Goal: Task Accomplishment & Management: Use online tool/utility

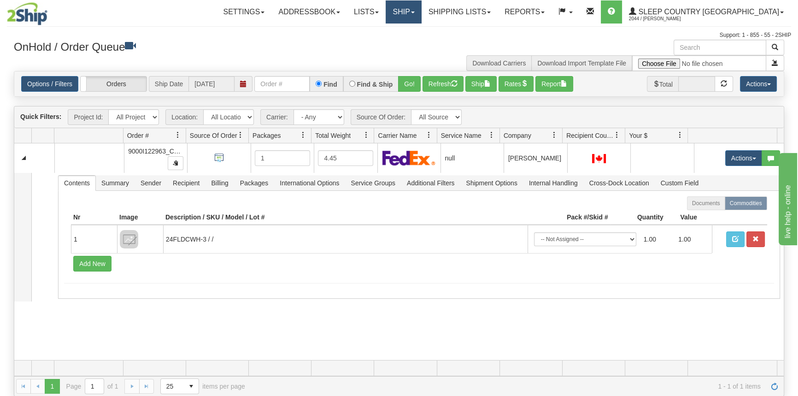
click at [421, 17] on link "Ship" at bounding box center [402, 11] width 35 height 23
click at [412, 41] on span "OnHold / Order Queue" at bounding box center [379, 44] width 65 height 7
click at [484, 16] on link "Shipping lists" at bounding box center [459, 11] width 76 height 23
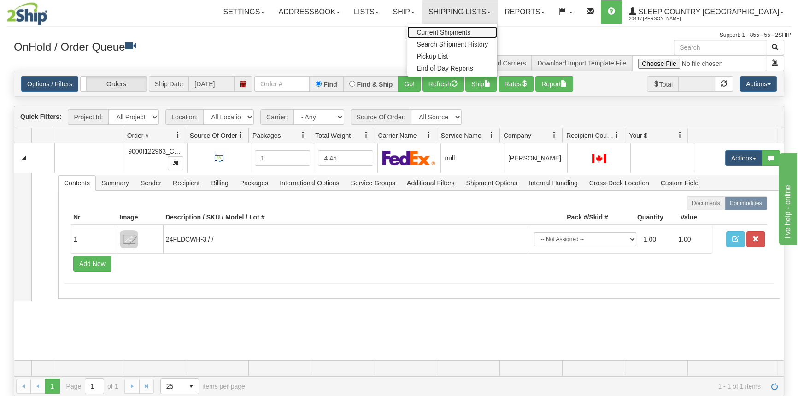
click at [470, 32] on span "Current Shipments" at bounding box center [443, 32] width 54 height 7
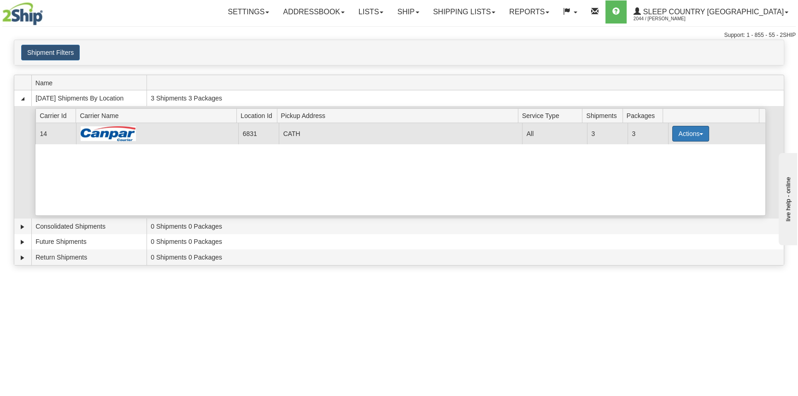
click at [690, 129] on button "Actions" at bounding box center [690, 134] width 37 height 16
click at [678, 166] on link "Close" at bounding box center [672, 163] width 74 height 12
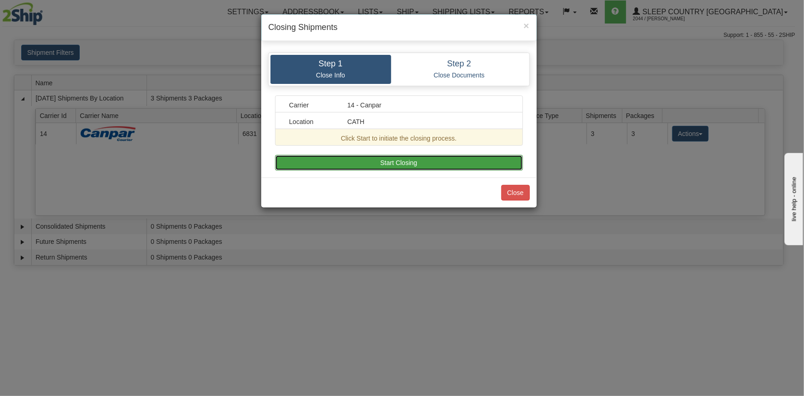
click at [471, 155] on button "Start Closing" at bounding box center [399, 163] width 248 height 16
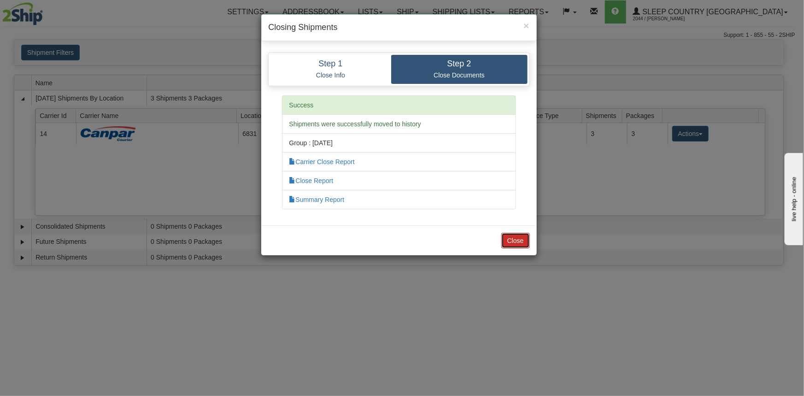
click at [514, 233] on button "Close" at bounding box center [515, 241] width 29 height 16
